Goal: Task Accomplishment & Management: Manage account settings

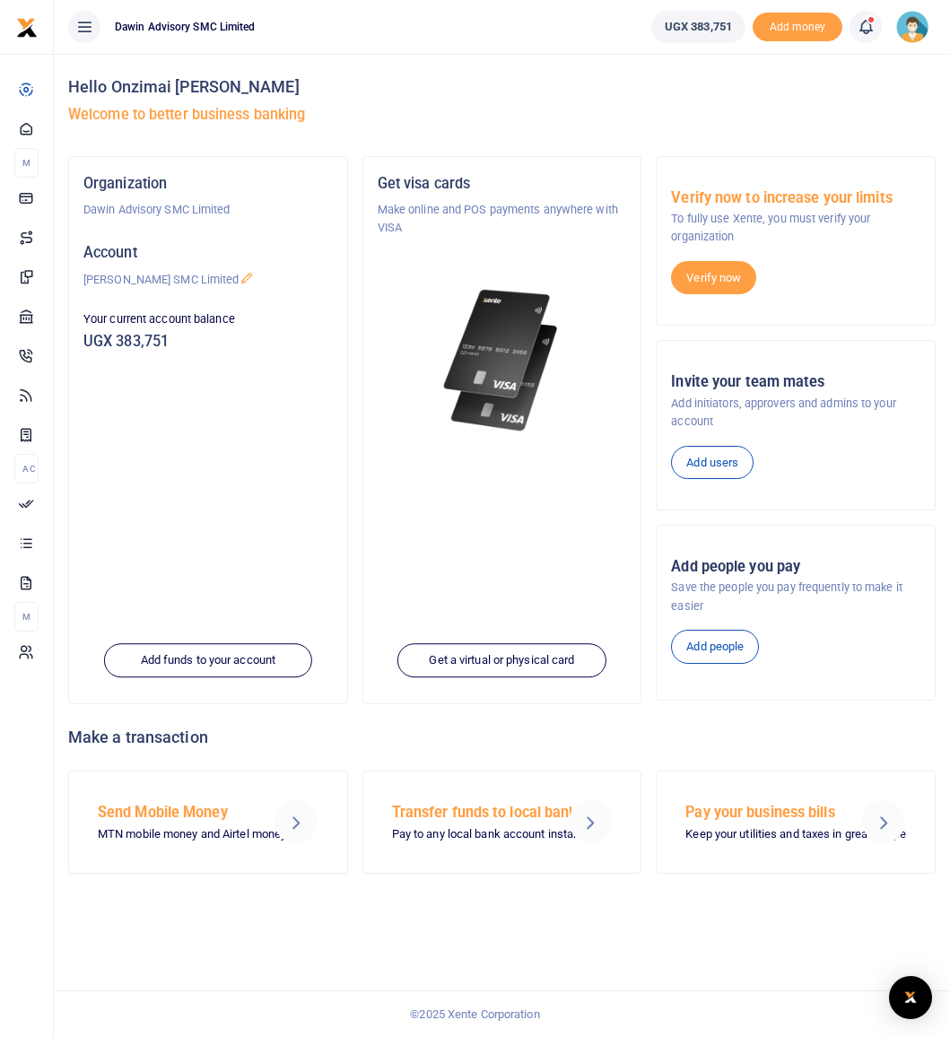
click at [860, 29] on icon at bounding box center [865, 27] width 18 height 20
click at [771, 122] on h6 "Transactions to act upon" at bounding box center [766, 118] width 199 height 14
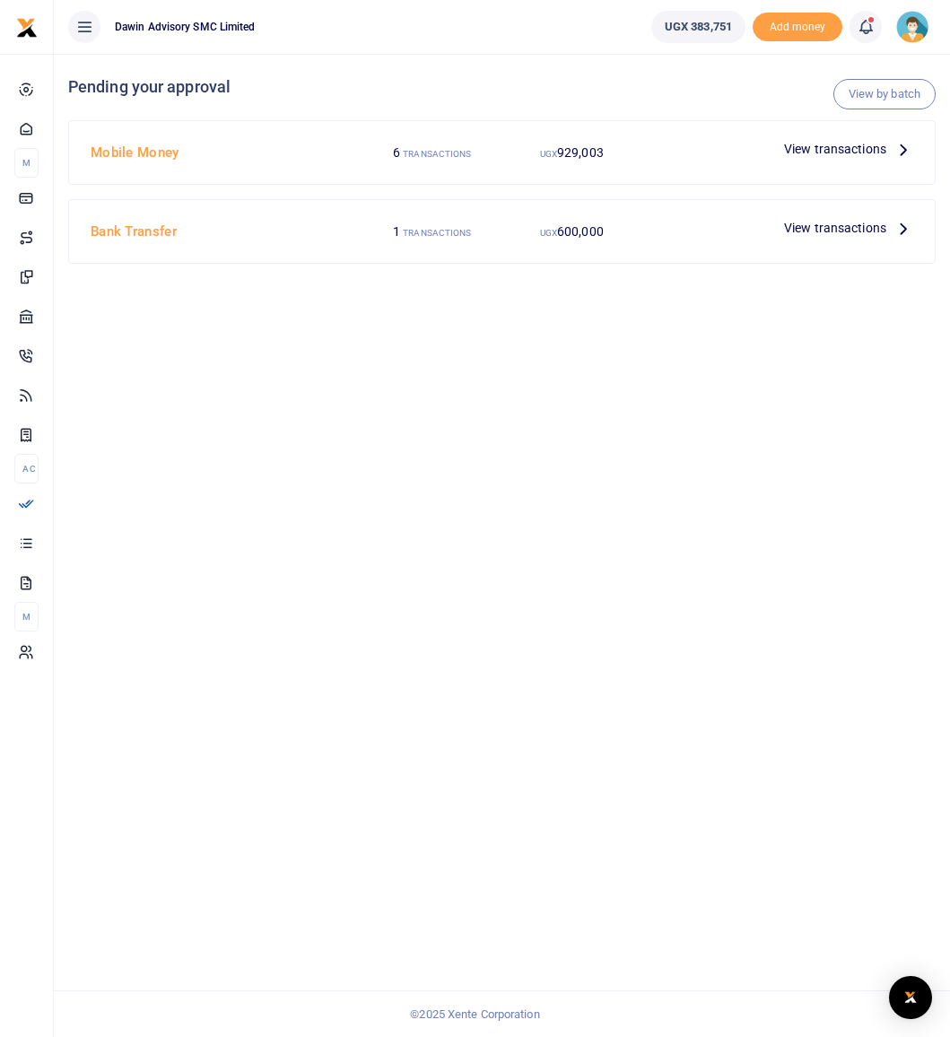
click at [822, 152] on span "View transactions" at bounding box center [835, 149] width 102 height 20
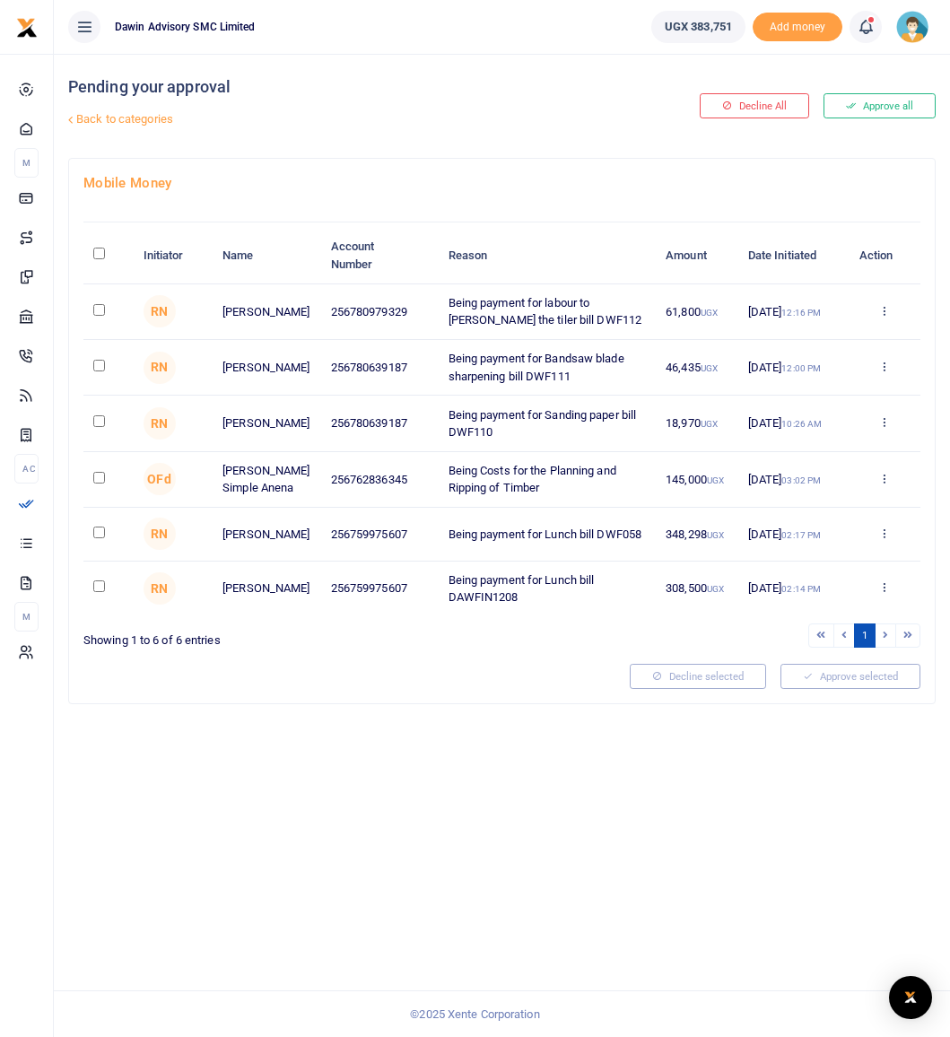
click at [100, 309] on input "checkbox" at bounding box center [99, 310] width 12 height 12
checkbox input "true"
click at [98, 365] on input "checkbox" at bounding box center [99, 366] width 12 height 12
checkbox input "true"
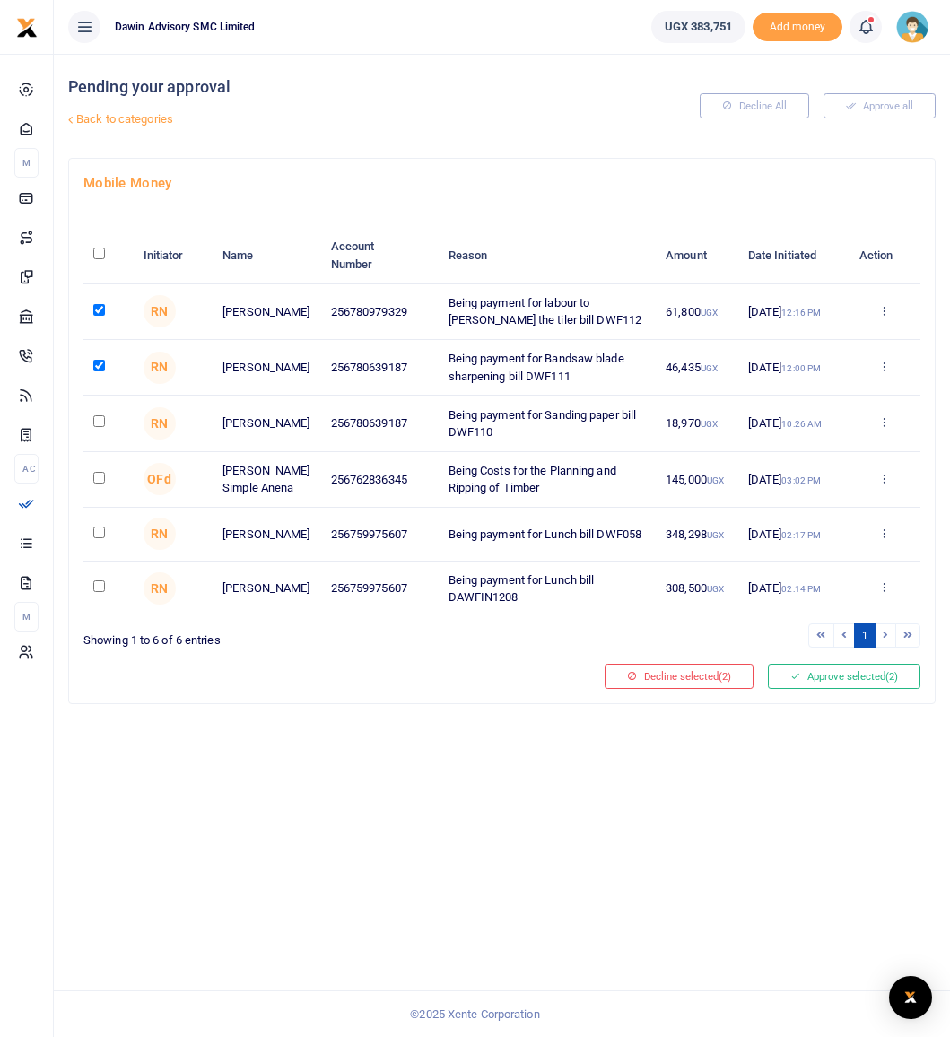
click at [97, 421] on input "checkbox" at bounding box center [99, 421] width 12 height 12
checkbox input "true"
click at [830, 686] on button "Approve selected (3)" at bounding box center [844, 676] width 152 height 25
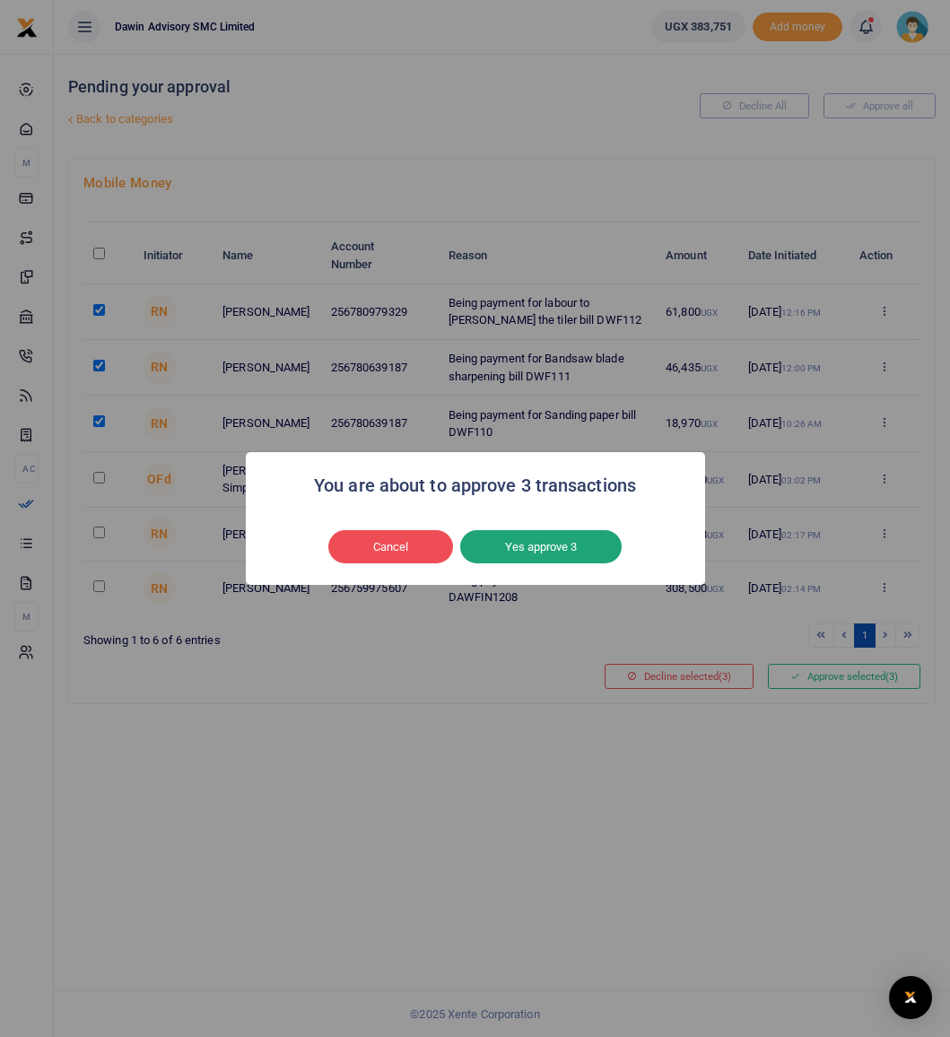
click at [518, 554] on button "Yes approve 3" at bounding box center [540, 547] width 161 height 34
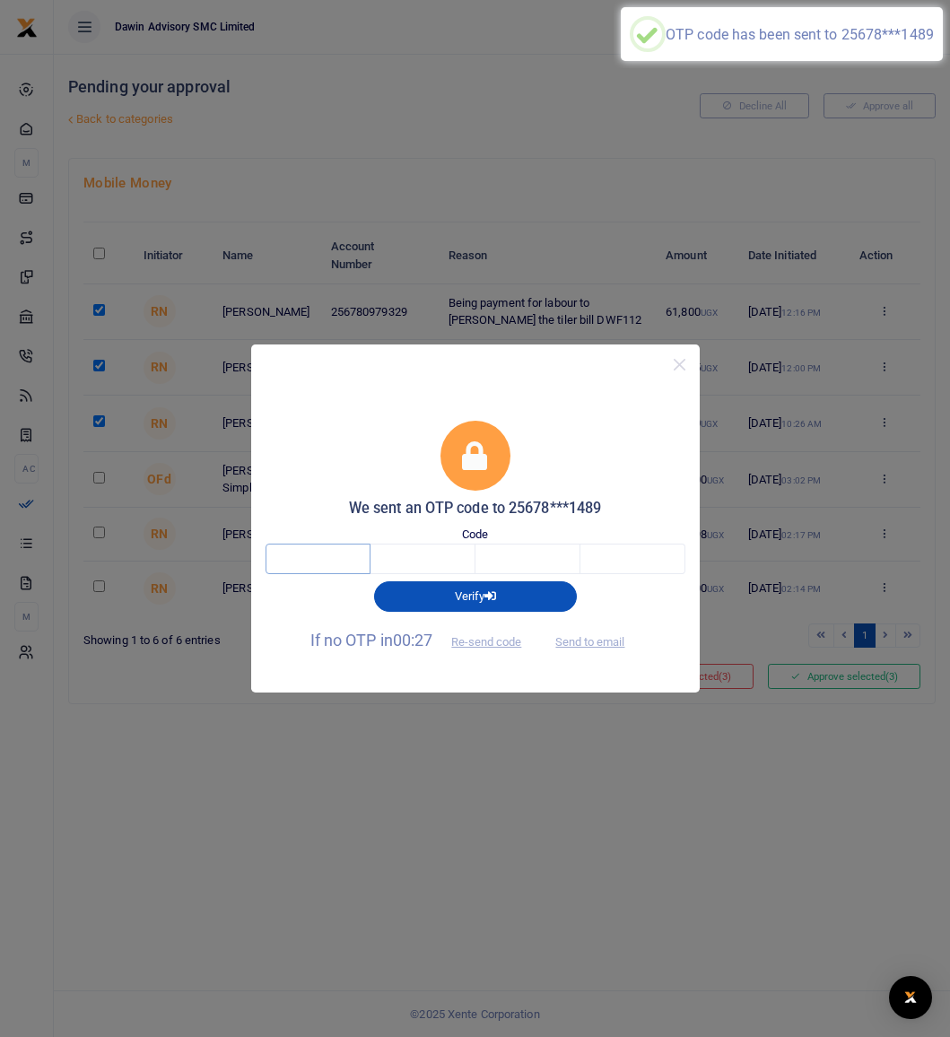
click at [345, 549] on input "text" at bounding box center [317, 558] width 105 height 30
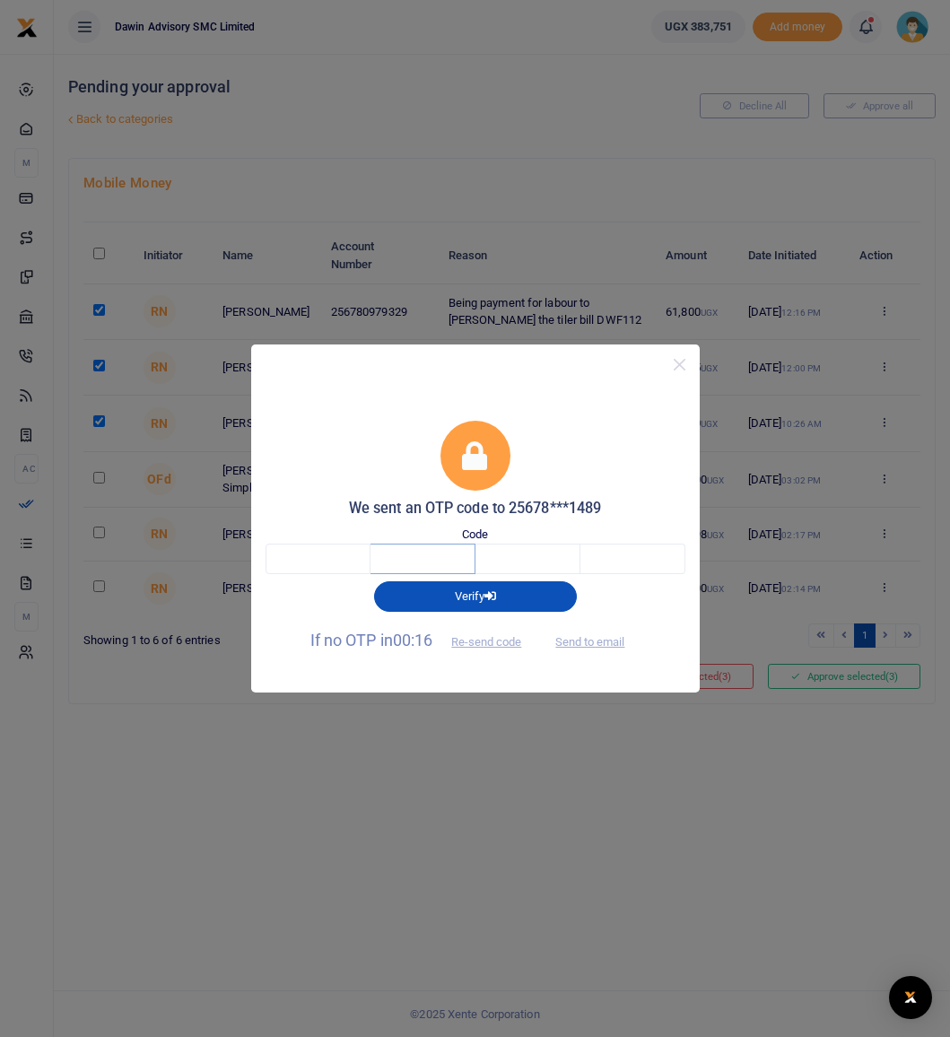
click at [413, 552] on input "text" at bounding box center [422, 558] width 105 height 30
click at [330, 555] on input "text" at bounding box center [317, 558] width 105 height 30
type input "5"
type input "6"
type input "4"
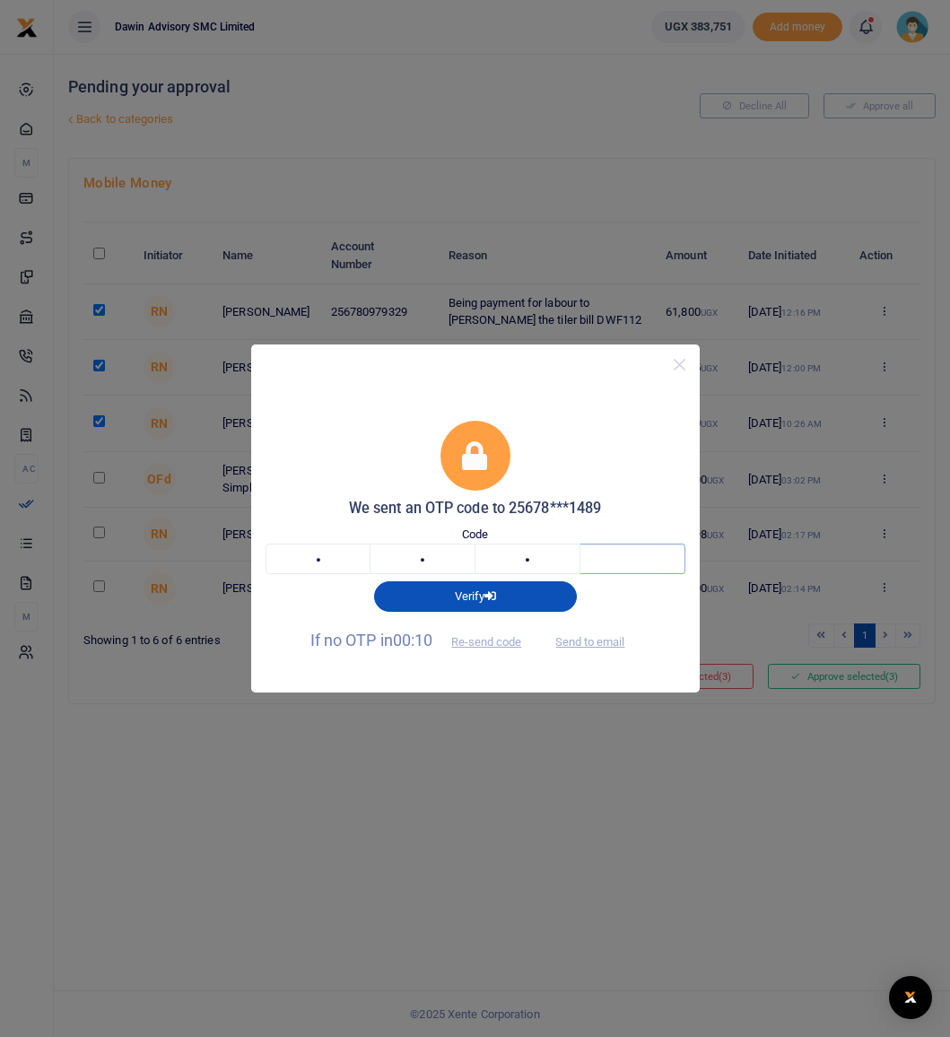
type input "1"
